Goal: Find specific page/section: Find specific page/section

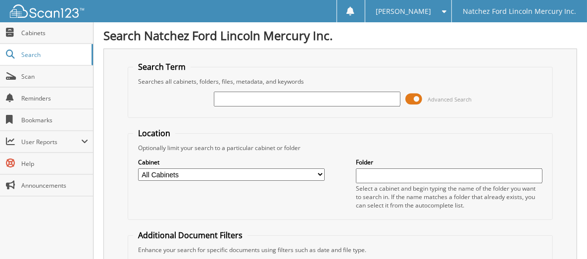
click at [329, 96] on input "text" at bounding box center [307, 99] width 187 height 15
type input "G5767"
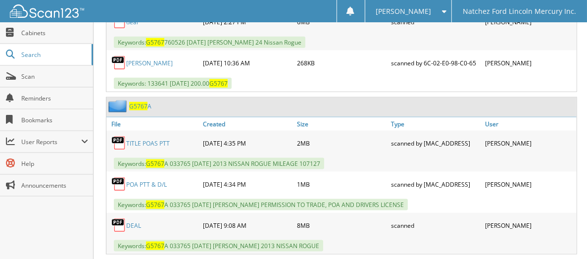
scroll to position [809, 0]
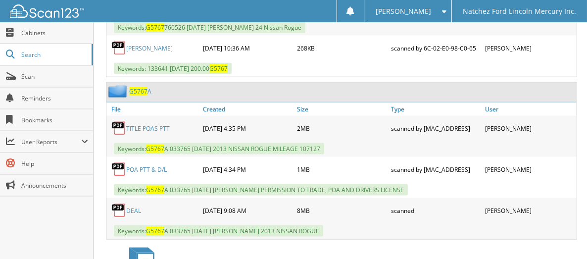
click at [130, 206] on link "DEAL" at bounding box center [133, 210] width 15 height 8
click at [32, 33] on span "Cabinets" at bounding box center [54, 33] width 67 height 8
